Goal: Information Seeking & Learning: Learn about a topic

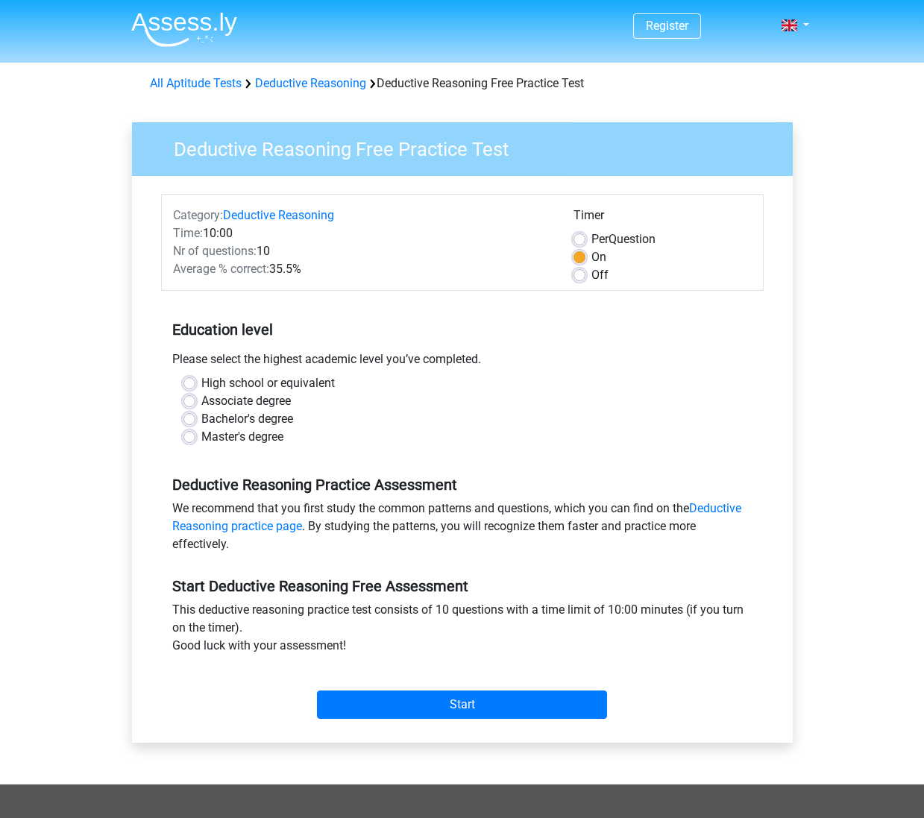
click at [201, 438] on label "Master's degree" at bounding box center [242, 437] width 82 height 18
click at [190, 438] on input "Master's degree" at bounding box center [189, 435] width 12 height 15
radio input "true"
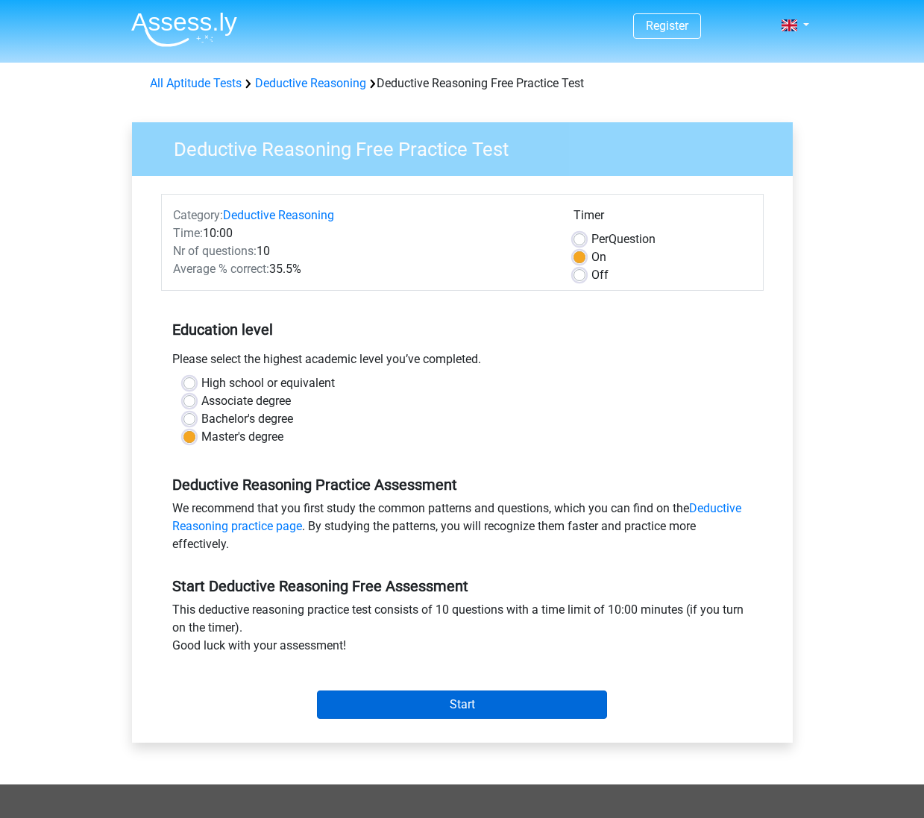
scroll to position [0, 1]
click at [472, 713] on input "Start" at bounding box center [462, 704] width 290 height 28
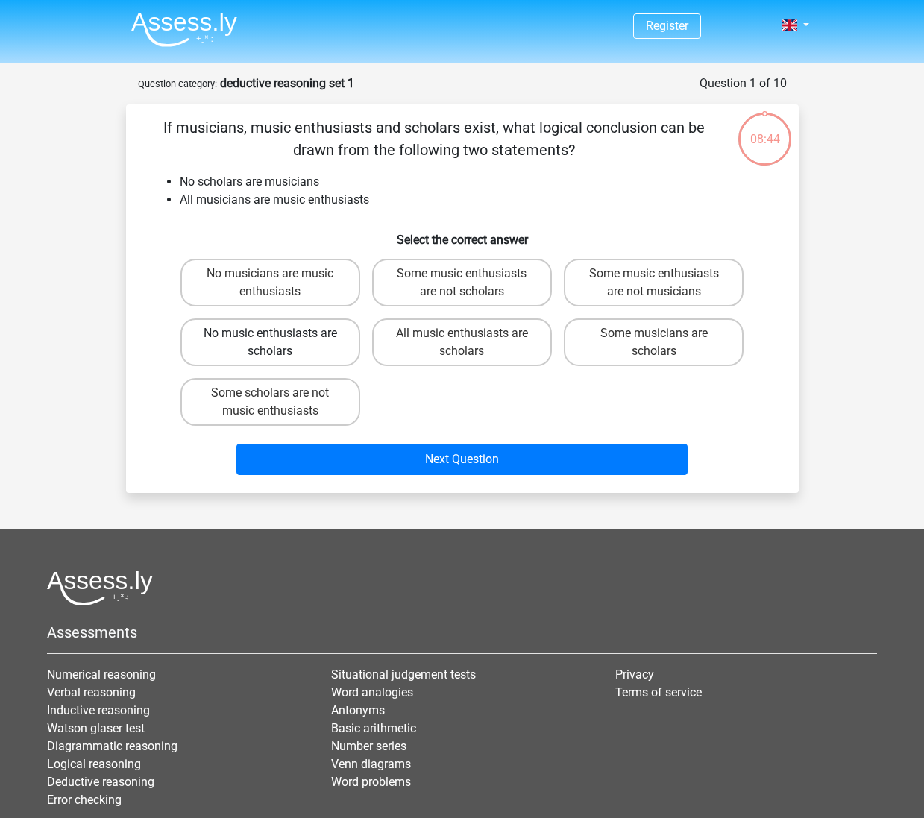
click at [323, 344] on label "No music enthusiasts are scholars" at bounding box center [270, 342] width 180 height 48
click at [280, 343] on input "No music enthusiasts are scholars" at bounding box center [275, 338] width 10 height 10
radio input "true"
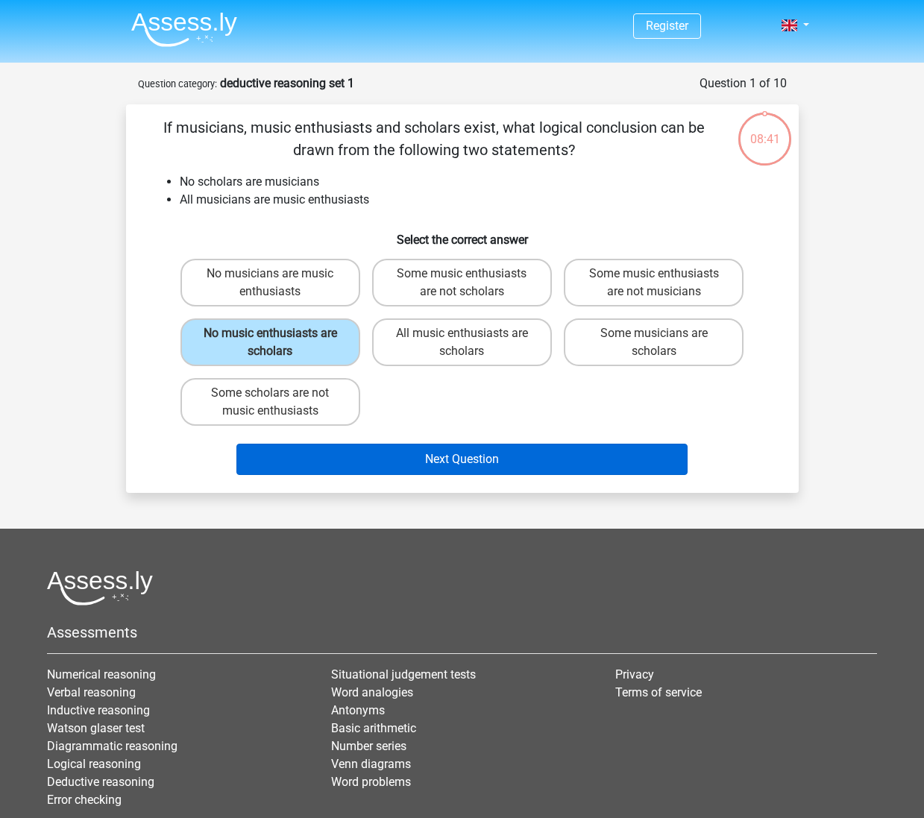
click at [467, 464] on button "Next Question" at bounding box center [461, 459] width 451 height 31
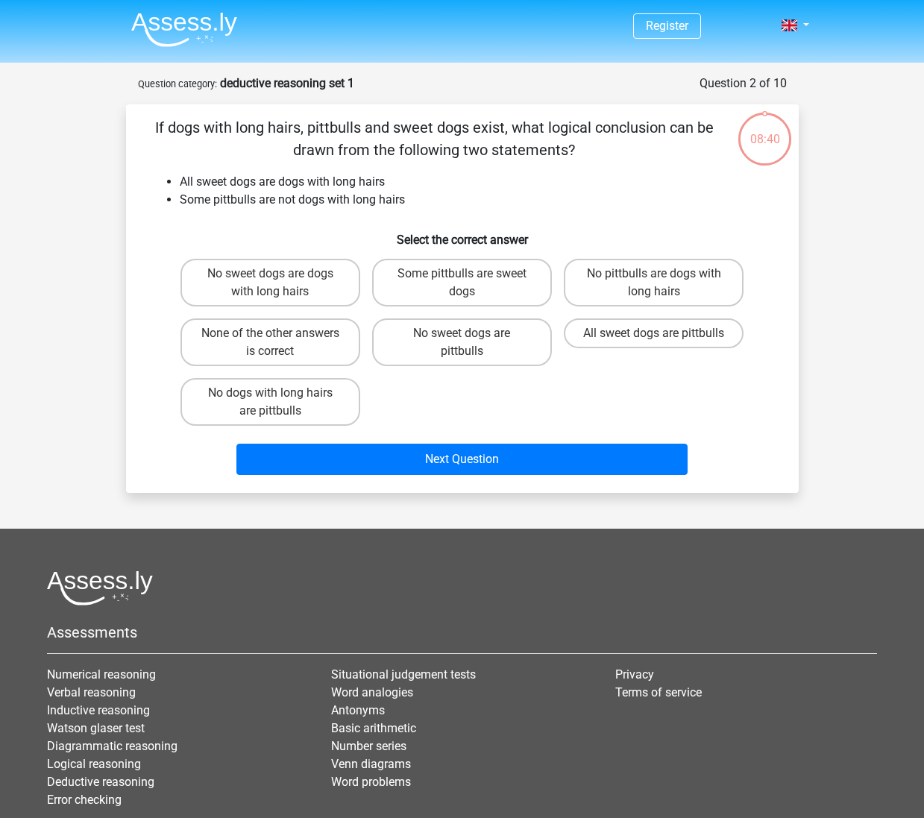
scroll to position [75, 0]
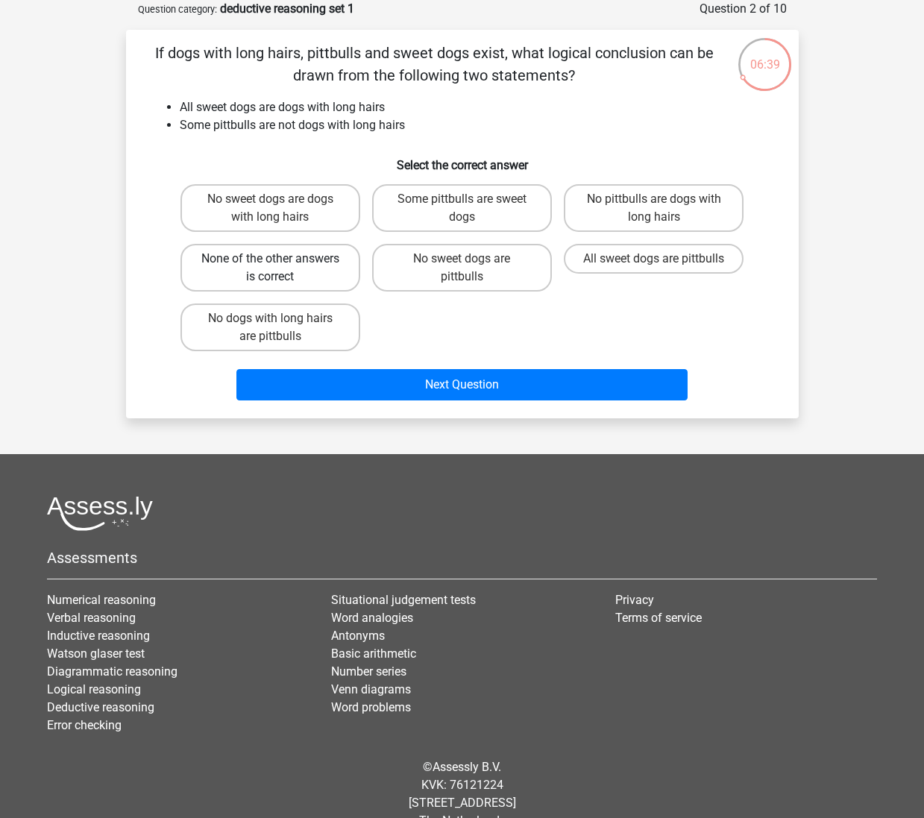
click at [307, 277] on label "None of the other answers is correct" at bounding box center [270, 268] width 180 height 48
click at [280, 268] on input "None of the other answers is correct" at bounding box center [275, 264] width 10 height 10
radio input "true"
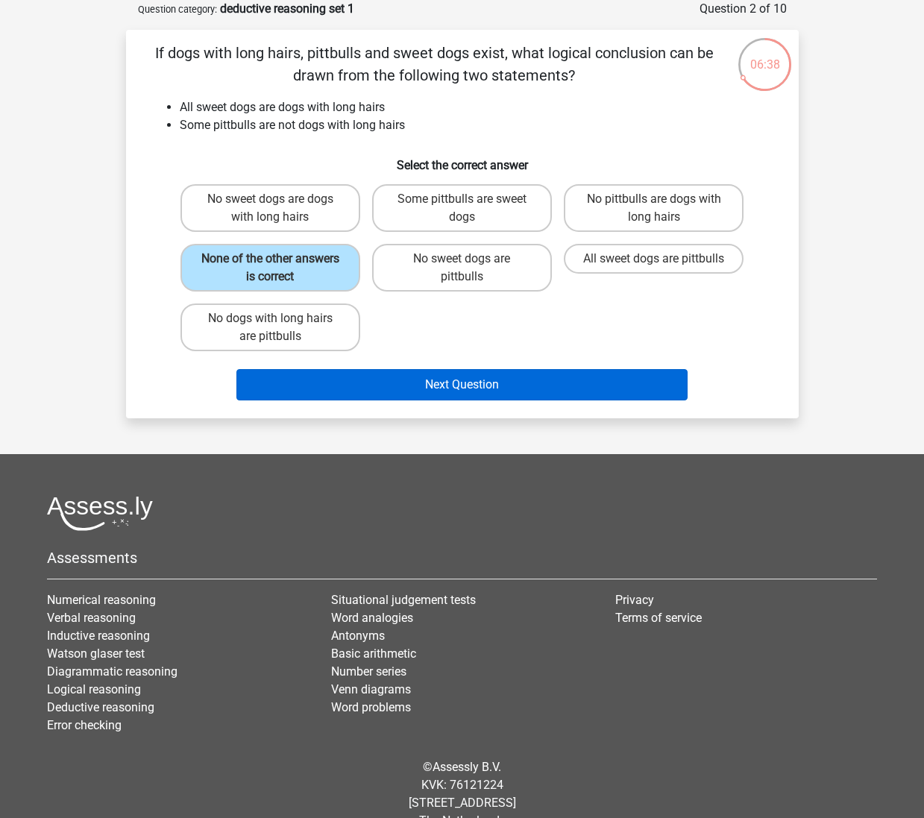
click at [450, 379] on button "Next Question" at bounding box center [461, 384] width 451 height 31
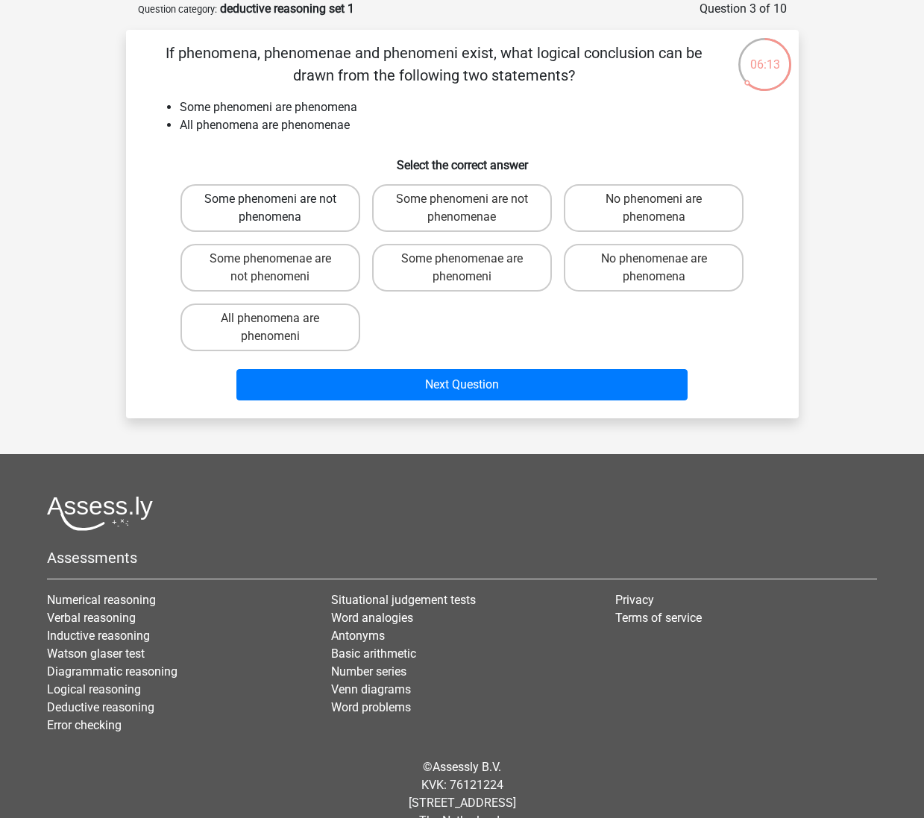
click at [322, 218] on label "Some phenomeni are not phenomena" at bounding box center [270, 208] width 180 height 48
click at [280, 209] on input "Some phenomeni are not phenomena" at bounding box center [275, 204] width 10 height 10
radio input "true"
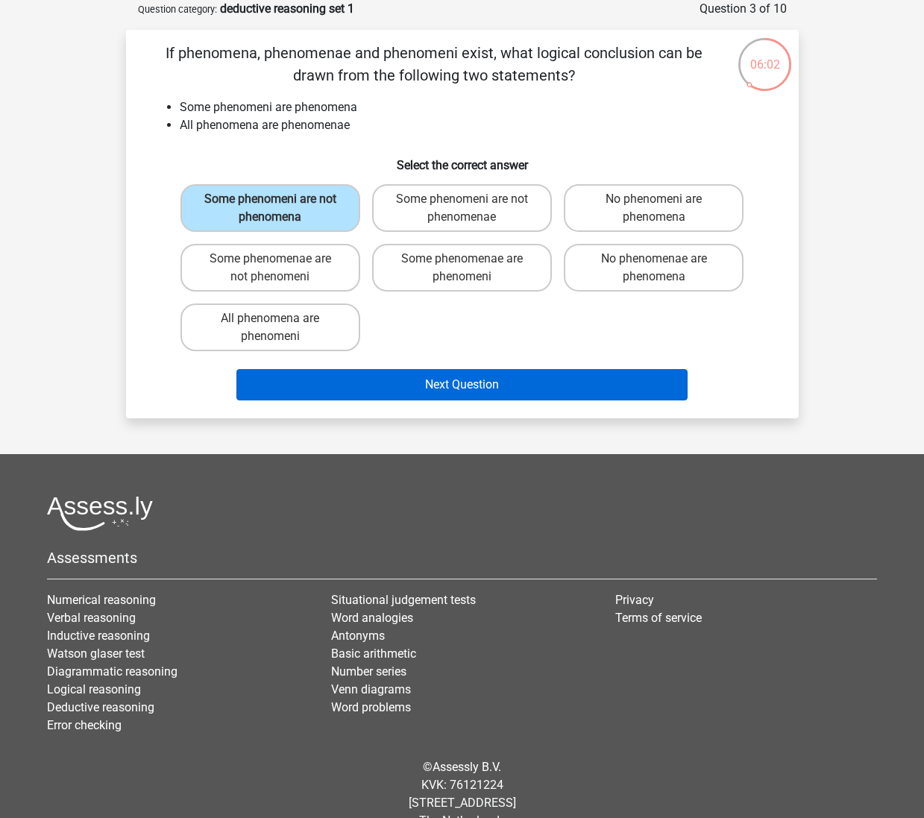
click at [485, 387] on button "Next Question" at bounding box center [461, 384] width 451 height 31
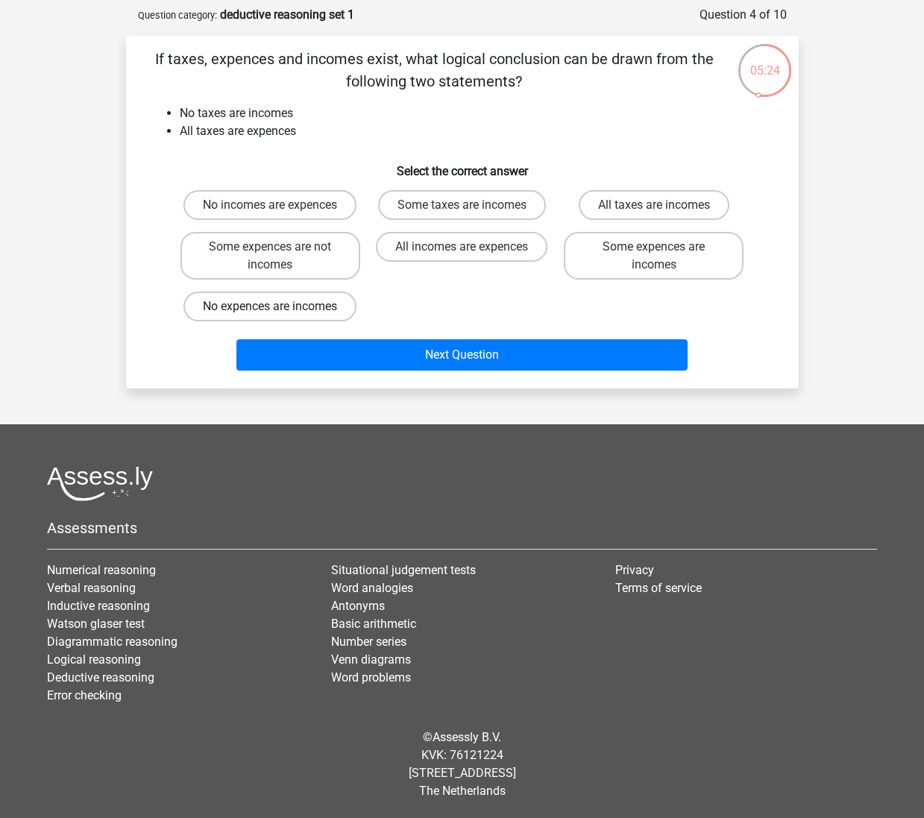
scroll to position [69, 0]
click at [315, 306] on label "No expences are incomes" at bounding box center [269, 306] width 173 height 30
click at [280, 306] on input "No expences are incomes" at bounding box center [275, 311] width 10 height 10
radio input "true"
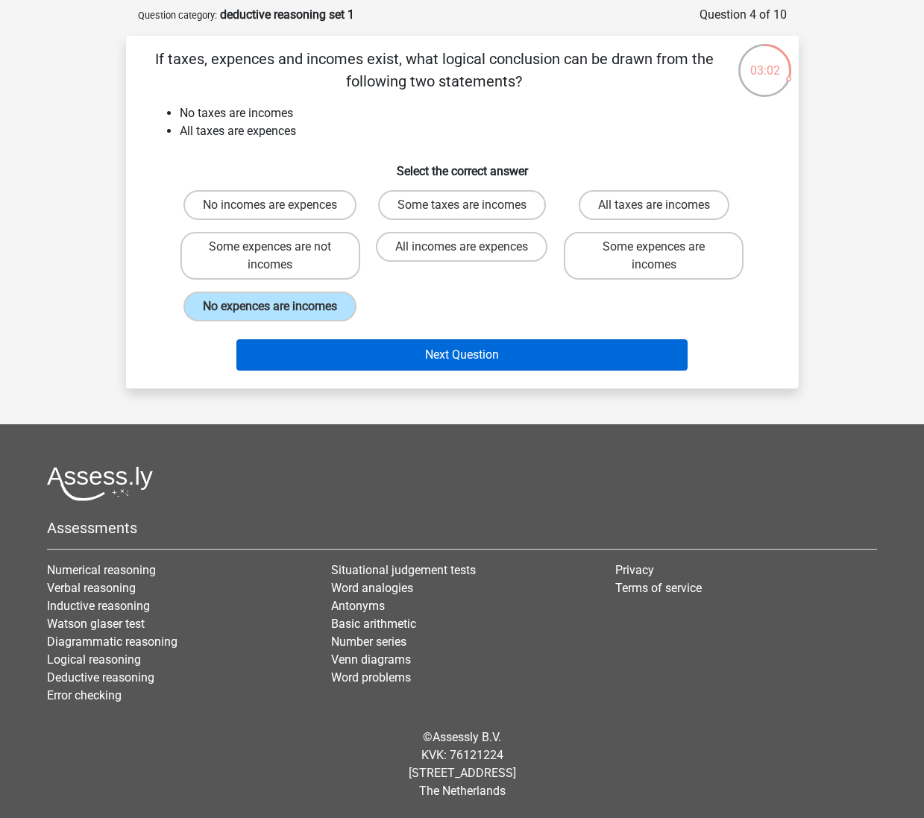
click at [488, 370] on button "Next Question" at bounding box center [461, 354] width 451 height 31
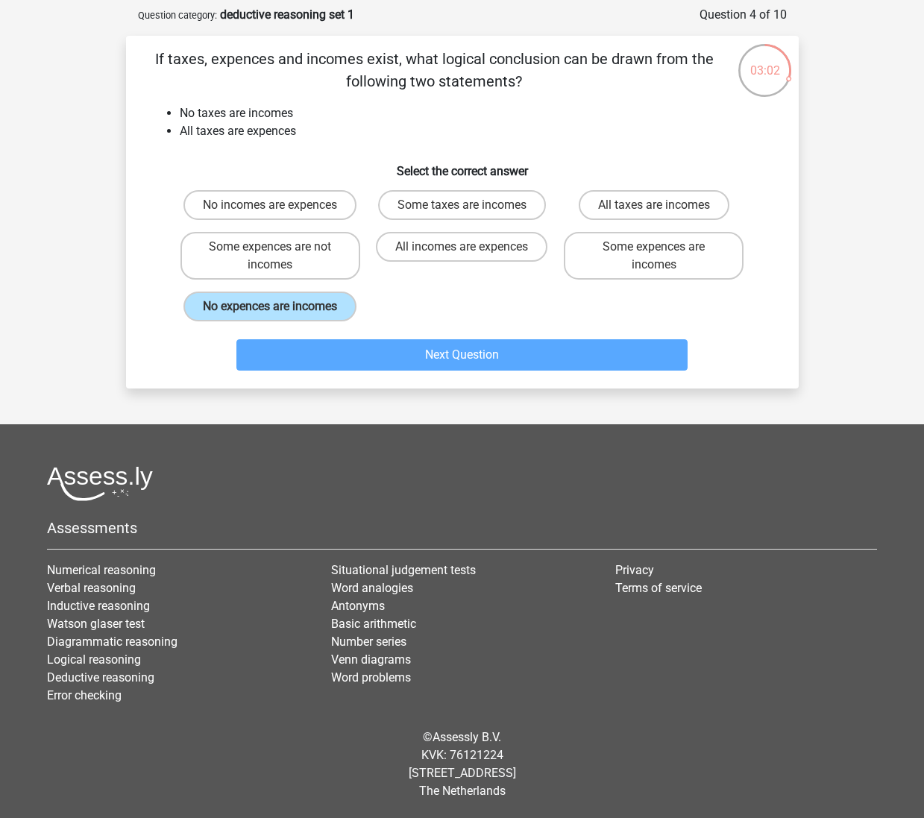
scroll to position [75, 0]
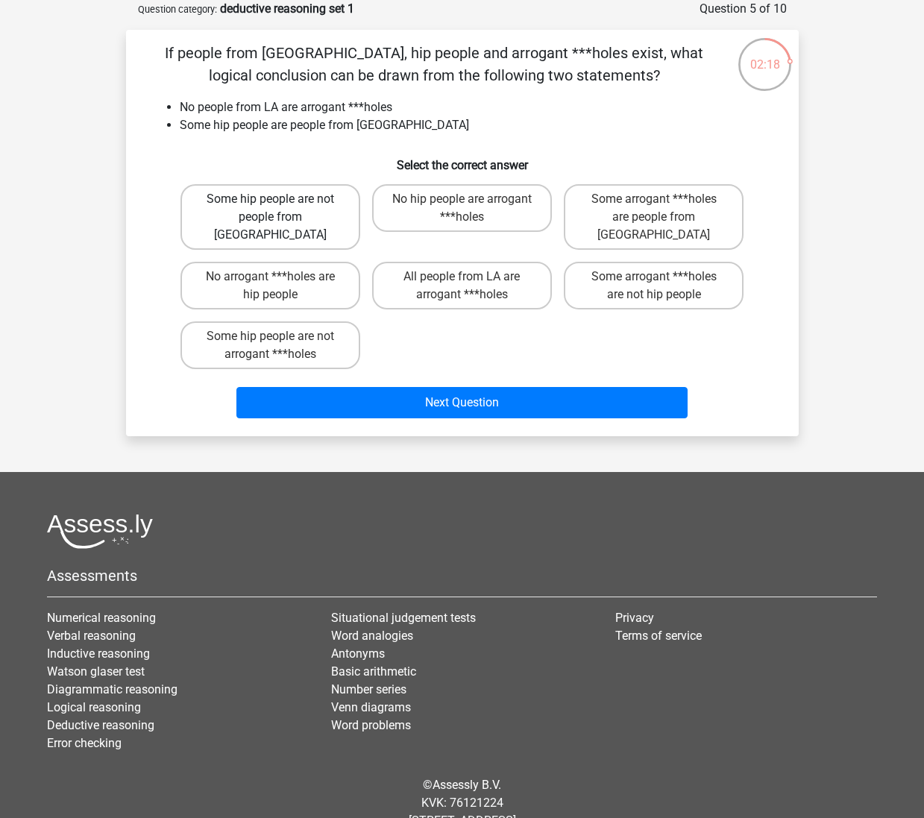
click at [331, 218] on label "Some hip people are not people from [GEOGRAPHIC_DATA]" at bounding box center [270, 217] width 180 height 66
click at [280, 209] on input "Some hip people are not people from [GEOGRAPHIC_DATA]" at bounding box center [275, 204] width 10 height 10
radio input "true"
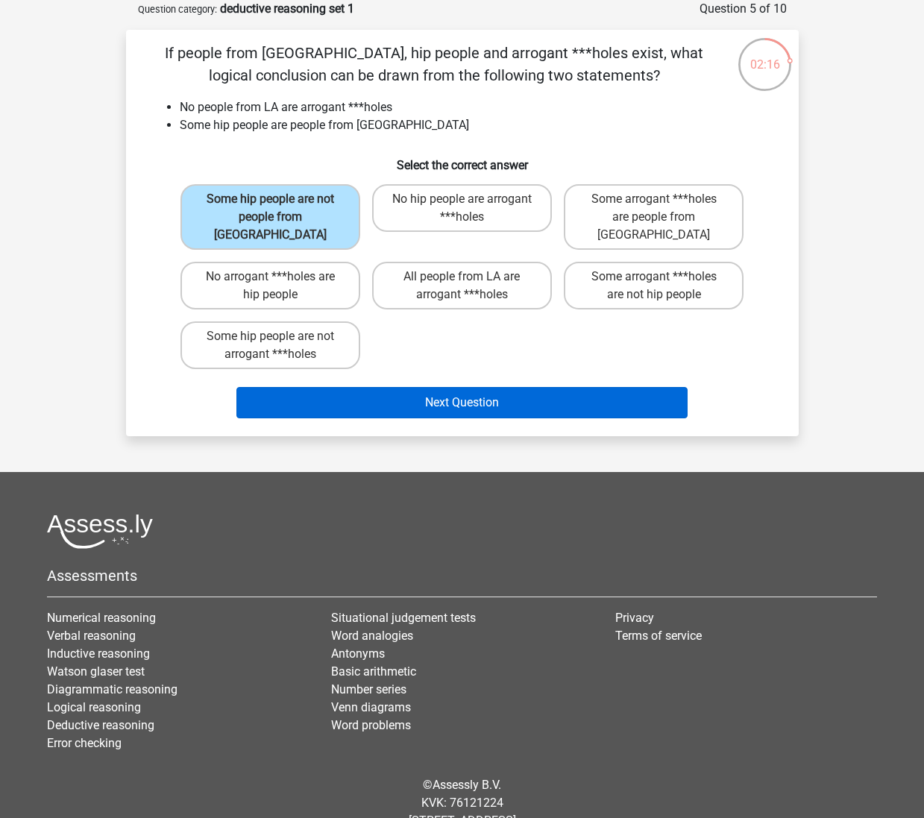
click at [473, 387] on button "Next Question" at bounding box center [461, 402] width 451 height 31
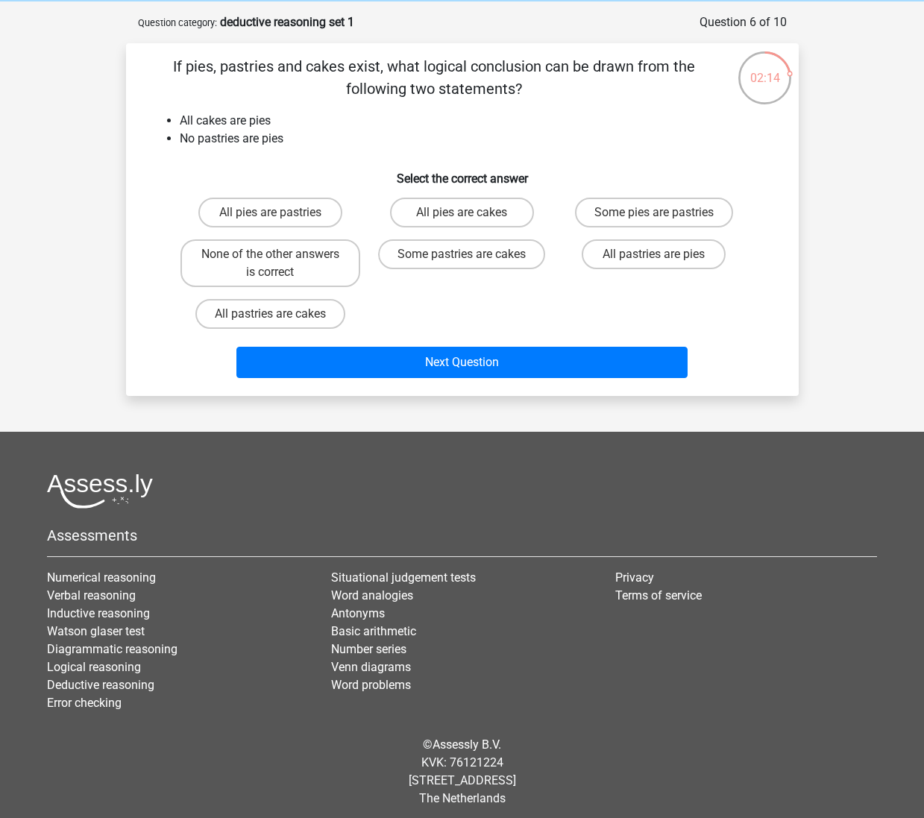
scroll to position [58, 0]
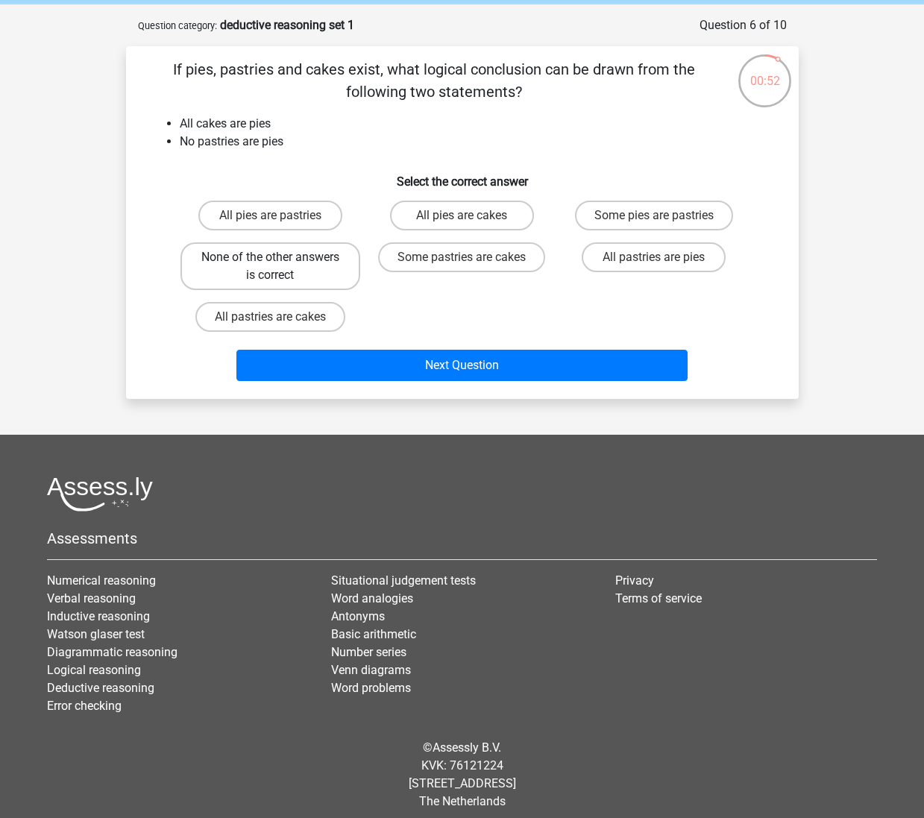
drag, startPoint x: 298, startPoint y: 267, endPoint x: 300, endPoint y: 274, distance: 7.6
click at [298, 268] on label "None of the other answers is correct" at bounding box center [270, 266] width 180 height 48
click at [280, 267] on input "None of the other answers is correct" at bounding box center [275, 262] width 10 height 10
radio input "true"
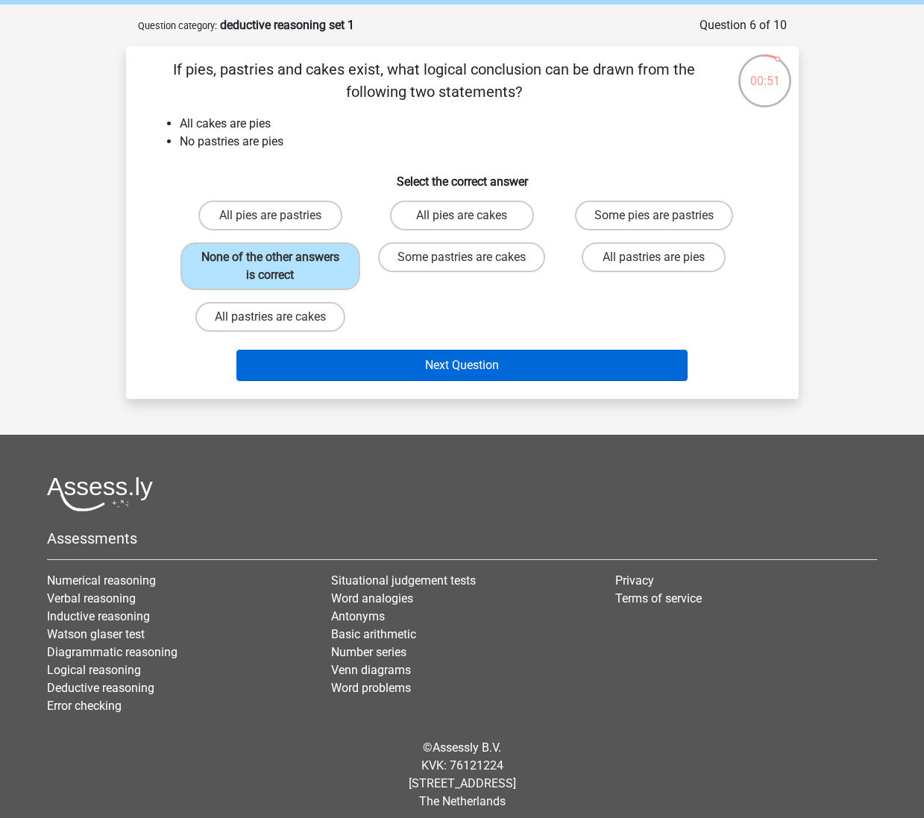
click at [462, 376] on button "Next Question" at bounding box center [461, 365] width 451 height 31
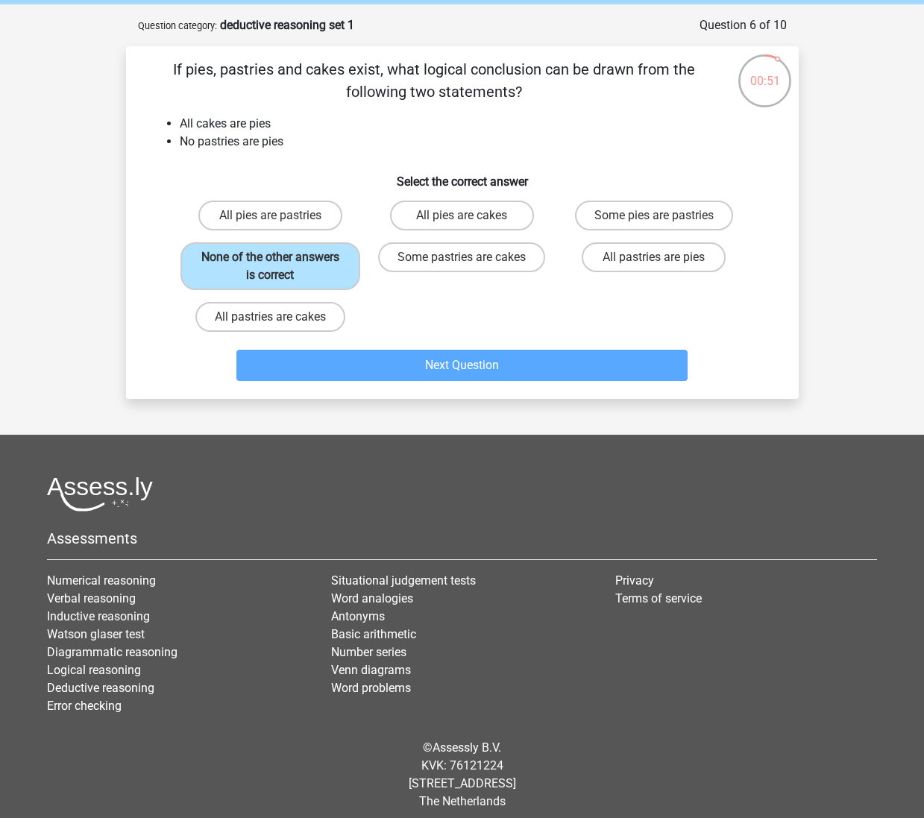
scroll to position [75, 0]
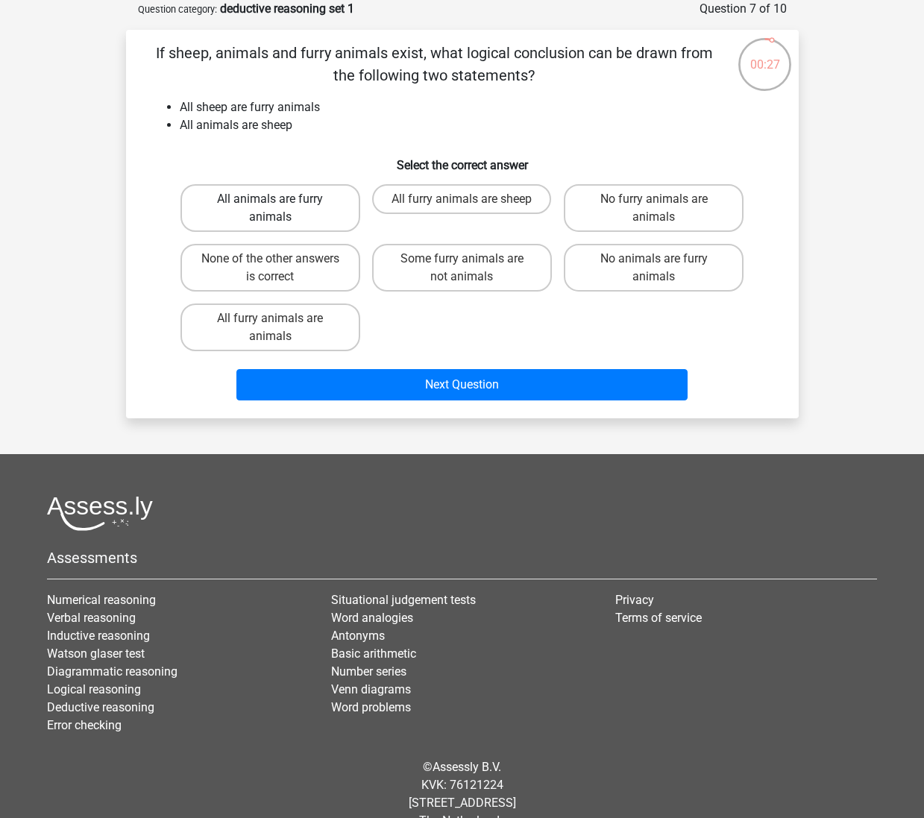
click at [312, 216] on label "All animals are furry animals" at bounding box center [270, 208] width 180 height 48
click at [280, 209] on input "All animals are furry animals" at bounding box center [275, 204] width 10 height 10
radio input "true"
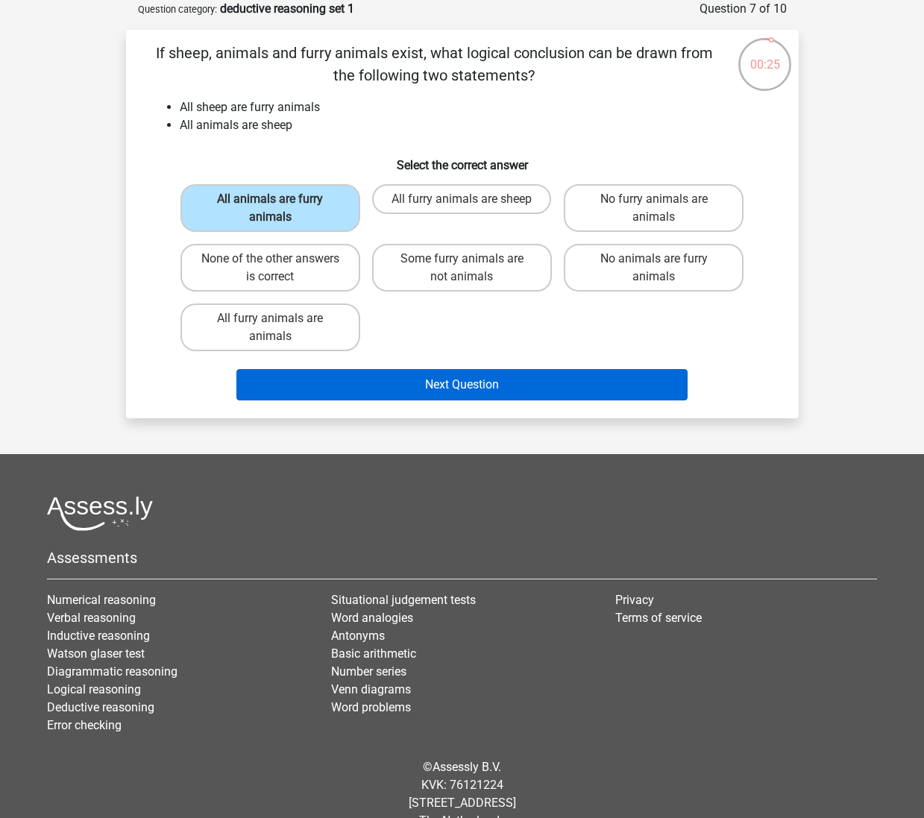
click at [450, 380] on button "Next Question" at bounding box center [461, 384] width 451 height 31
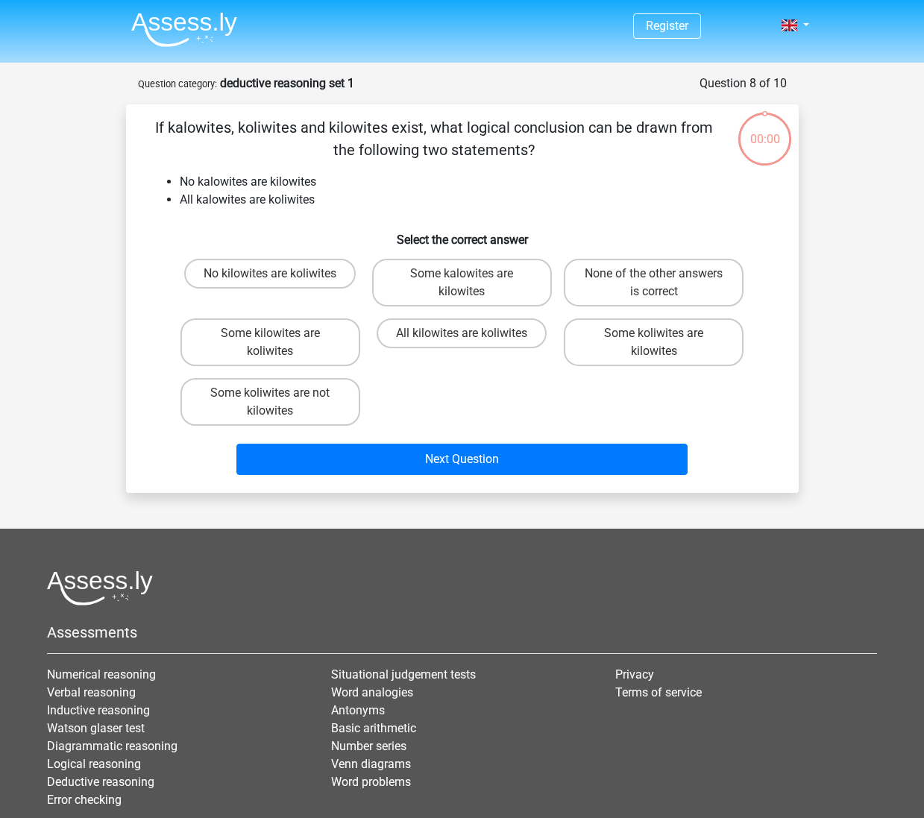
scroll to position [75, 0]
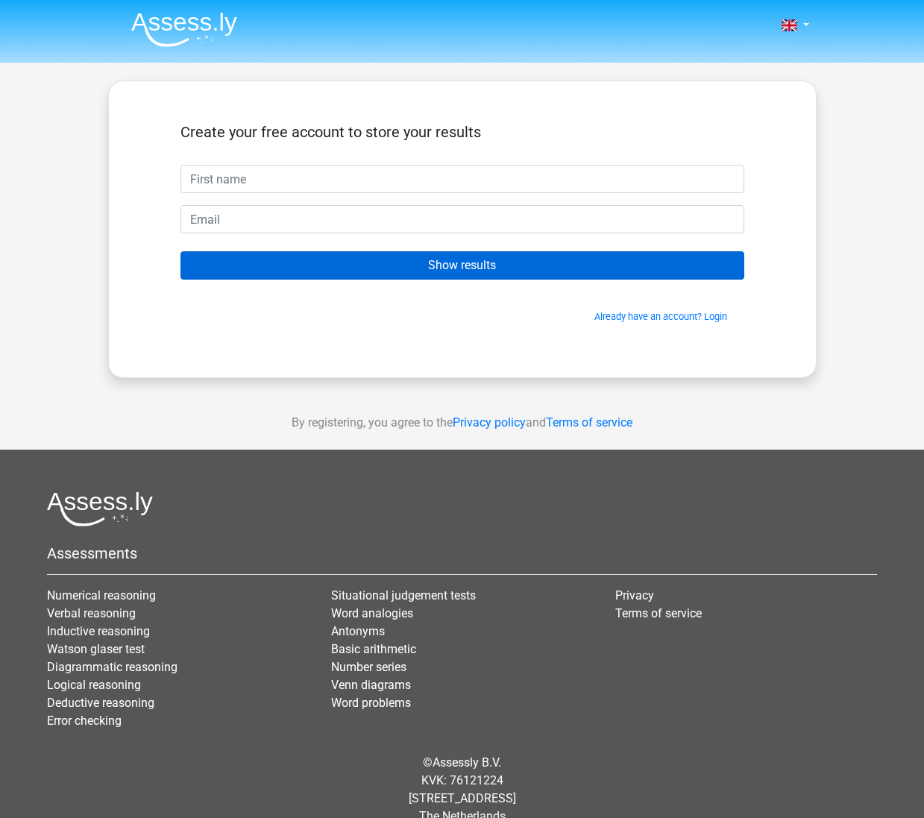
click at [474, 271] on input "Show results" at bounding box center [462, 265] width 564 height 28
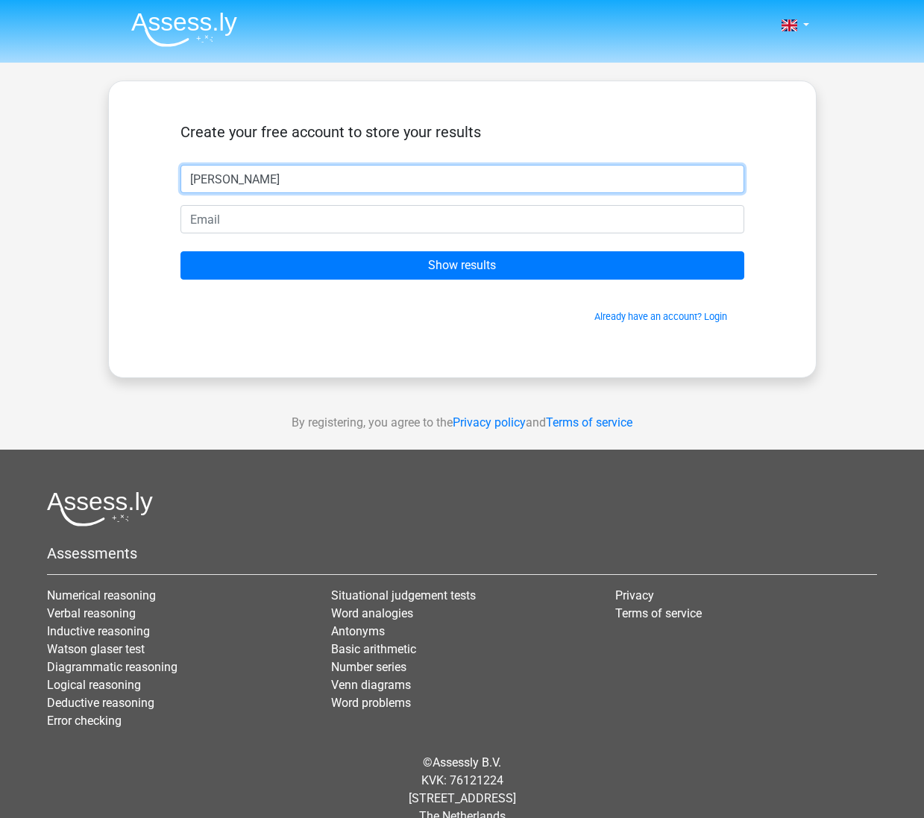
type input "John"
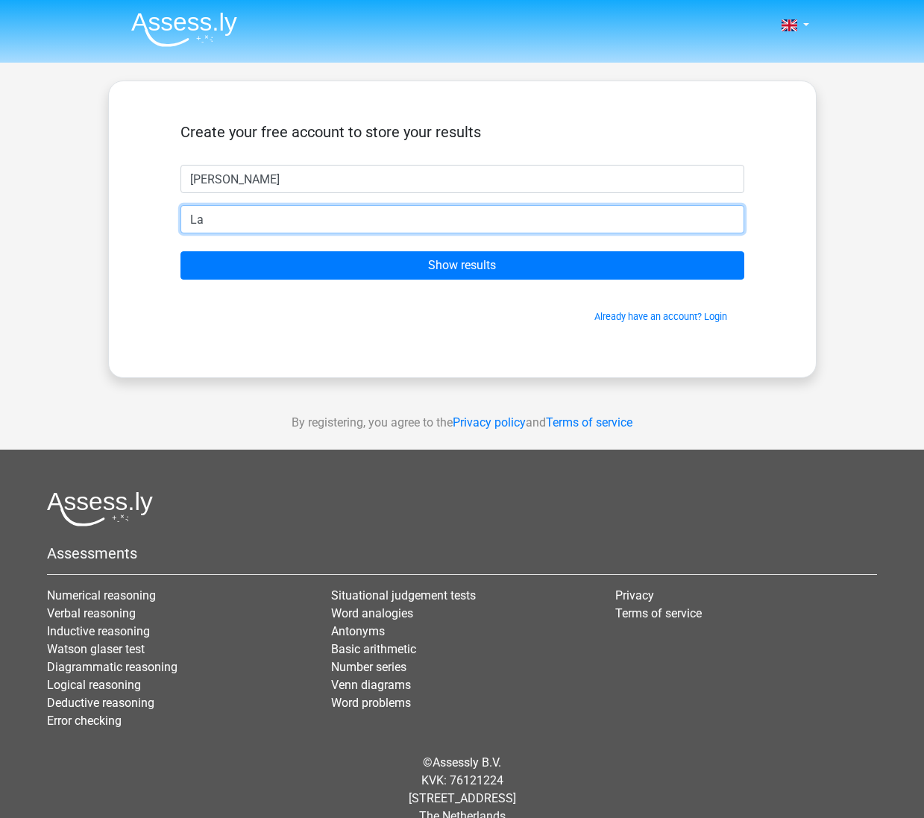
type input "L"
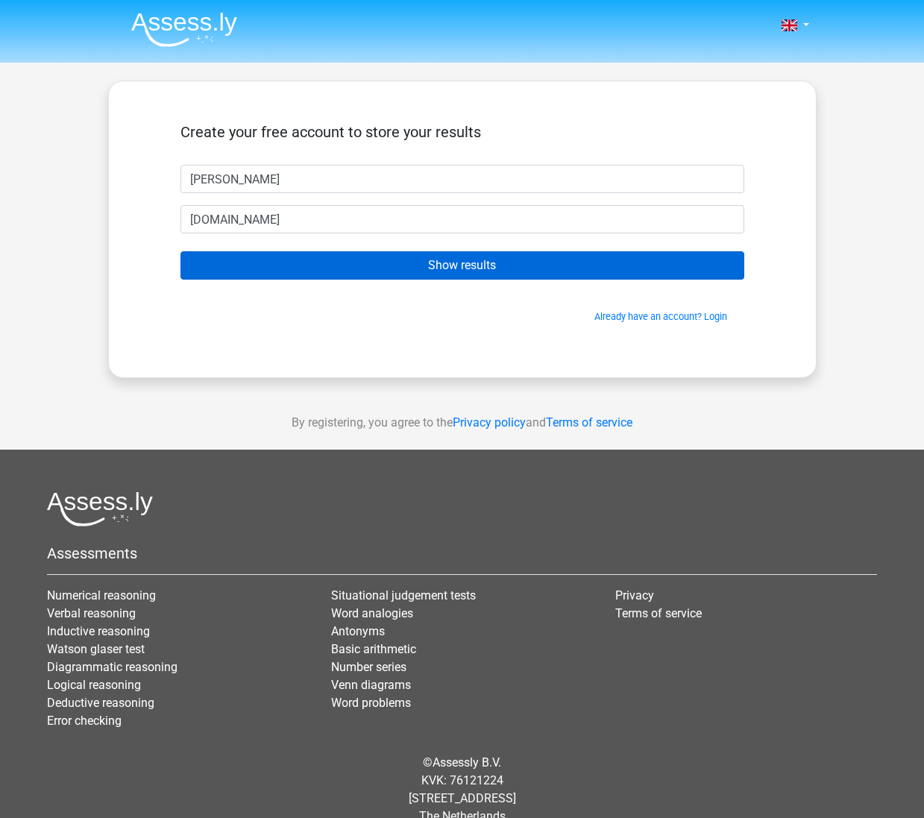
click at [461, 268] on input "Show results" at bounding box center [462, 265] width 564 height 28
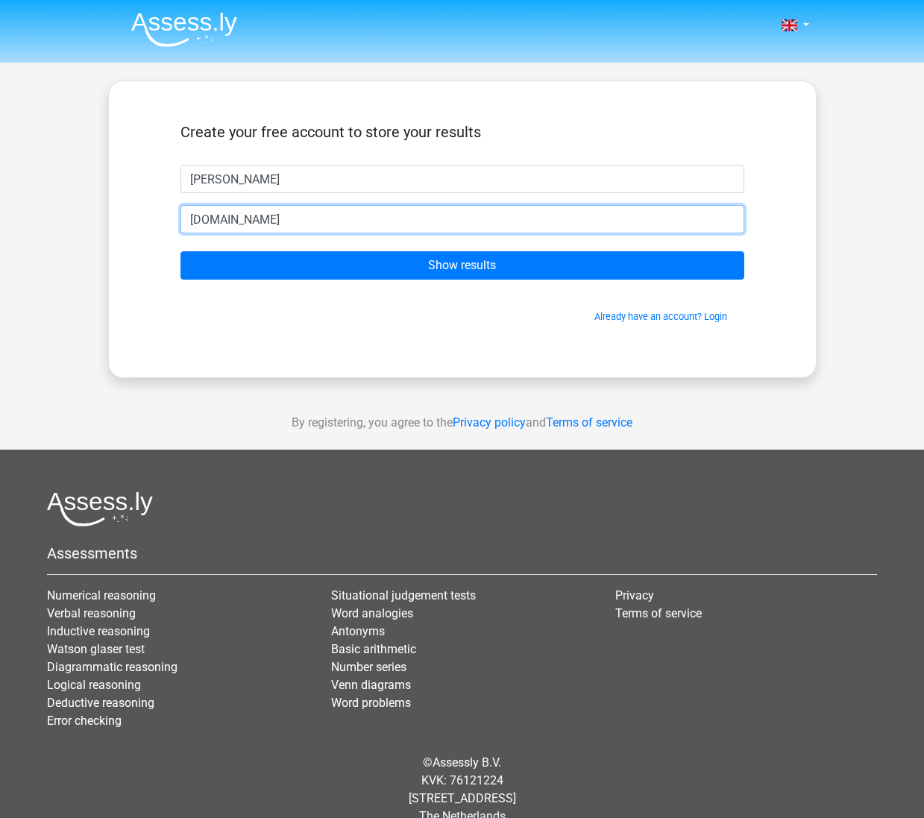
click at [245, 221] on input "jclangton2btinternet.com" at bounding box center [462, 219] width 564 height 28
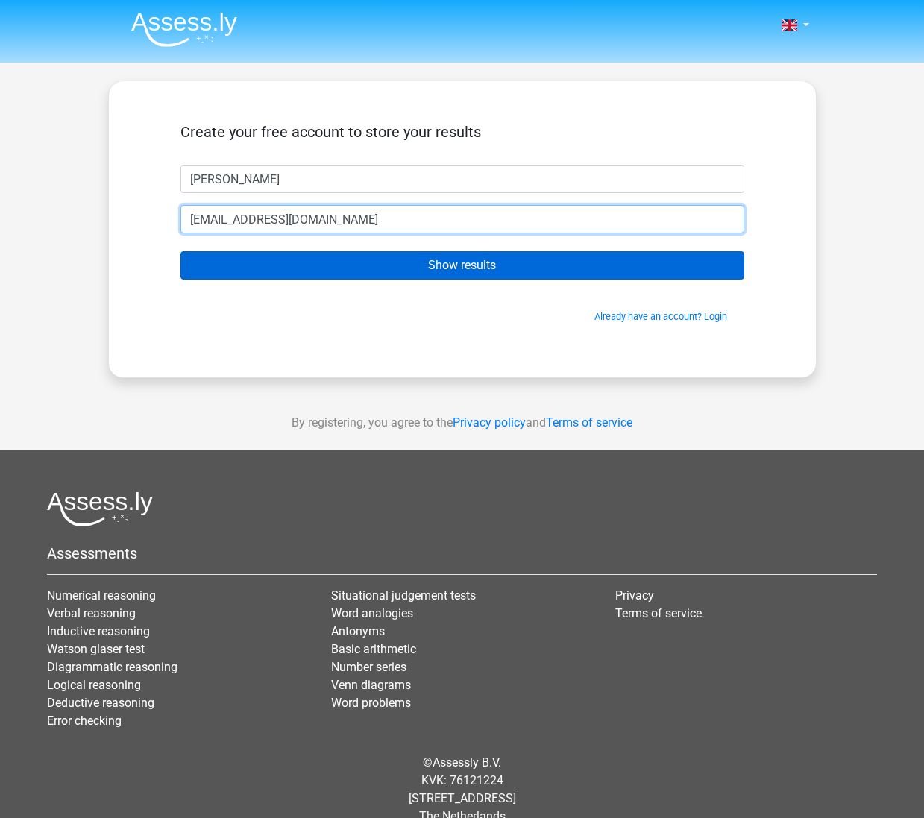
type input "jclangton@btinternet.com"
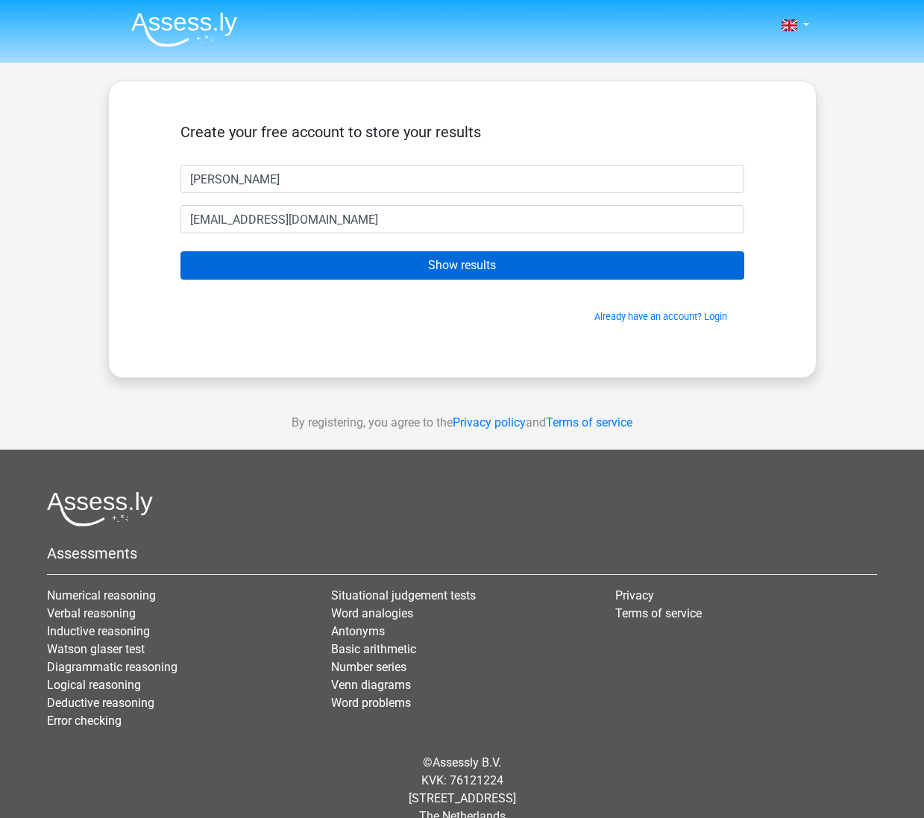
click at [521, 267] on input "Show results" at bounding box center [462, 265] width 564 height 28
